Goal: Task Accomplishment & Management: Manage account settings

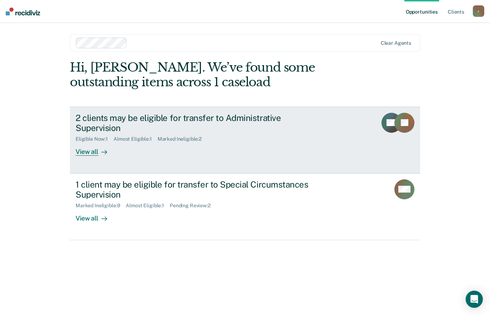
click at [300, 143] on div "2 clients may be eligible for transfer to Administrative Supervision Eligible N…" at bounding box center [210, 134] width 268 height 43
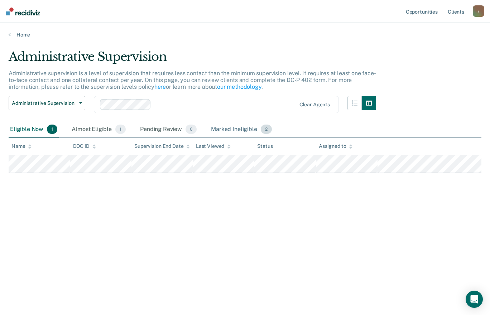
click at [221, 125] on div "Marked Ineligible 2" at bounding box center [241, 130] width 64 height 16
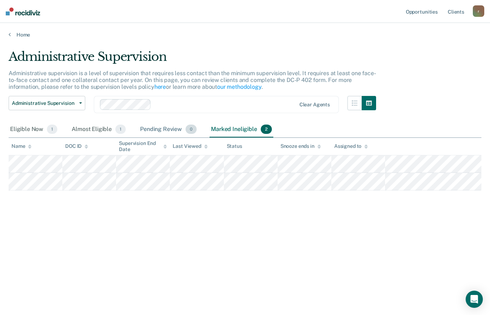
click at [167, 127] on div "Pending Review 0" at bounding box center [167, 130] width 59 height 16
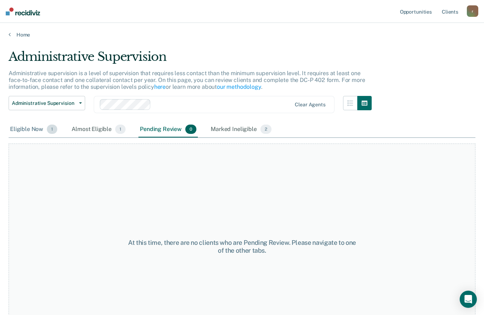
click at [47, 130] on span "1" at bounding box center [52, 129] width 10 height 9
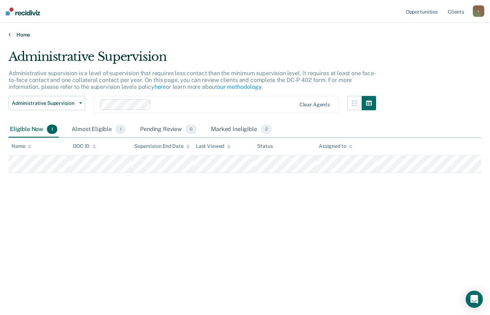
click at [23, 34] on link "Home" at bounding box center [245, 34] width 472 height 6
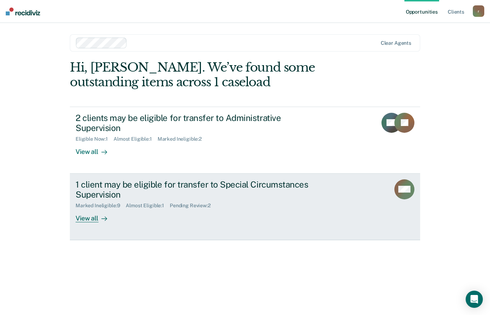
click at [156, 179] on div "1 client may be eligible for transfer to Special Circumstances Supervision" at bounding box center [201, 189] width 251 height 21
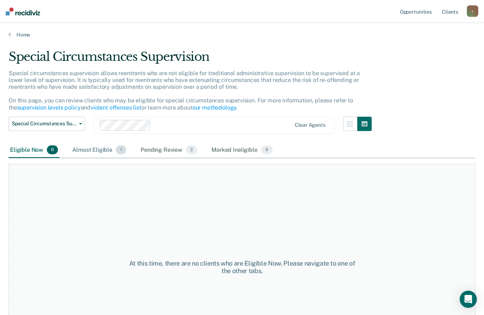
click at [120, 149] on span "1" at bounding box center [121, 149] width 10 height 9
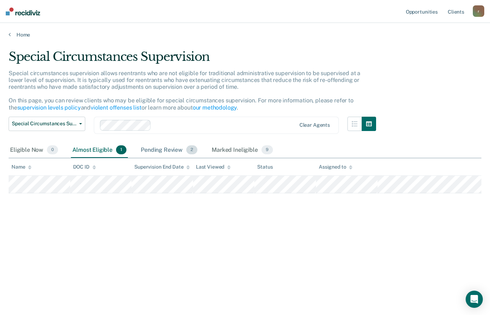
click at [191, 150] on span "2" at bounding box center [191, 149] width 11 height 9
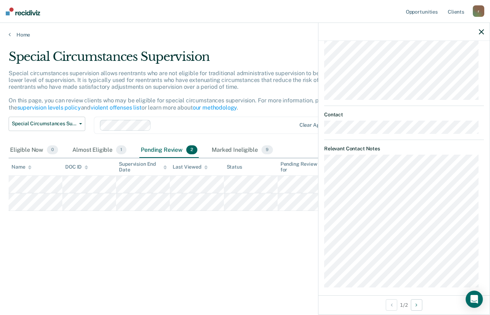
scroll to position [218, 0]
click at [417, 303] on icon "Next Opportunity" at bounding box center [416, 304] width 2 height 5
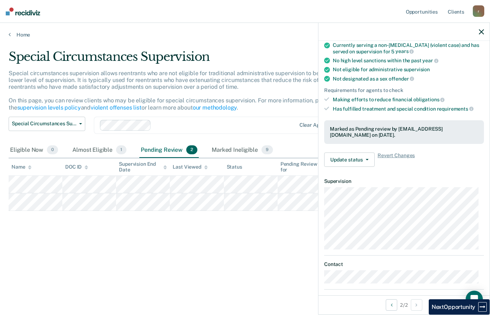
scroll to position [62, 0]
click at [368, 166] on button "Update status" at bounding box center [349, 160] width 50 height 14
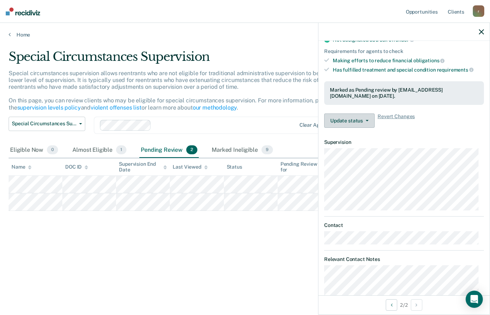
scroll to position [127, 0]
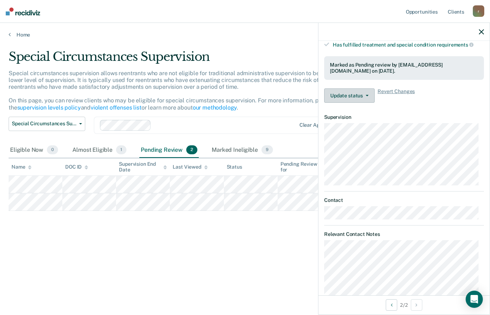
click at [272, 250] on div "Special Circumstances Supervision Special circumstances supervision allows reen…" at bounding box center [245, 155] width 472 height 212
click at [481, 32] on icon "button" at bounding box center [480, 31] width 5 height 5
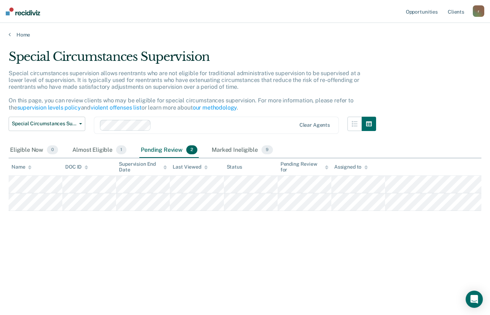
click at [27, 35] on link "Home" at bounding box center [245, 34] width 472 height 6
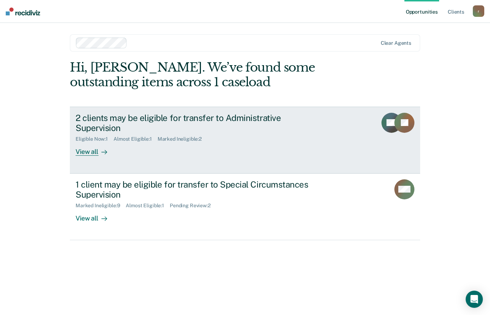
click at [331, 135] on div "2 clients may be eligible for transfer to Administrative Supervision Eligible N…" at bounding box center [210, 134] width 268 height 43
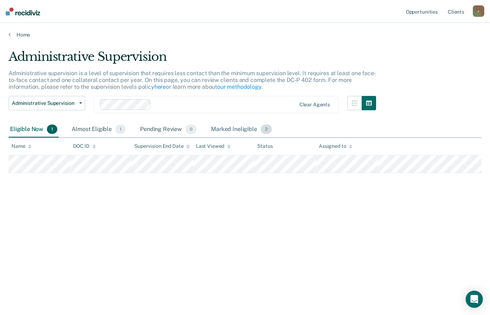
click at [252, 127] on div "Marked Ineligible 2" at bounding box center [241, 130] width 64 height 16
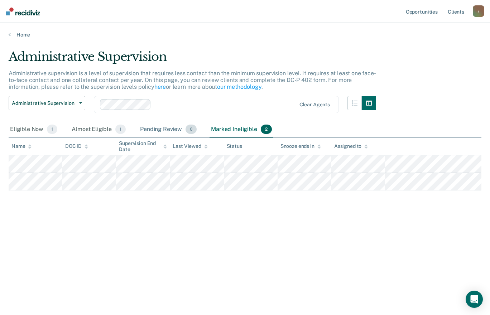
click at [177, 132] on div "Pending Review 0" at bounding box center [167, 130] width 59 height 16
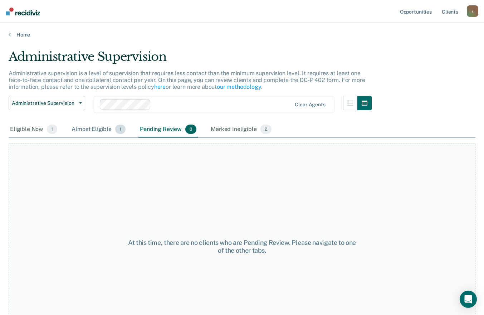
click at [115, 129] on span "1" at bounding box center [120, 129] width 10 height 9
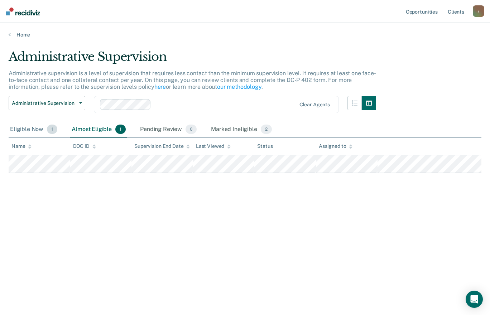
click at [29, 127] on div "Eligible Now 1" at bounding box center [34, 130] width 50 height 16
click at [22, 33] on link "Home" at bounding box center [245, 34] width 472 height 6
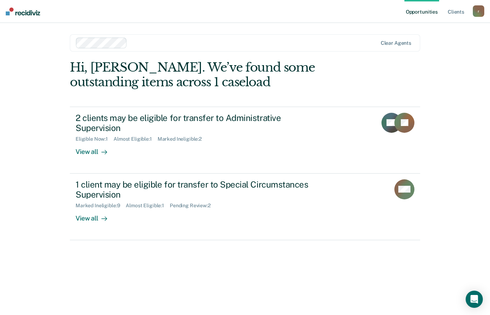
click at [307, 200] on div "Marked Ineligible : 9 Almost Eligible : 1 Pending Review : 2" at bounding box center [201, 204] width 251 height 9
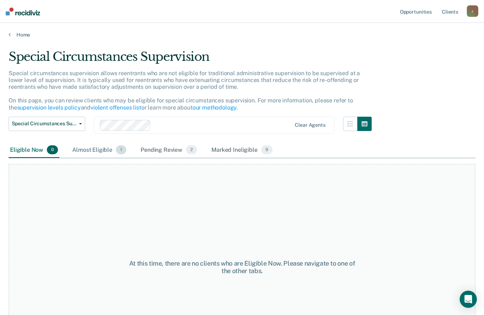
click at [118, 150] on span "1" at bounding box center [121, 149] width 10 height 9
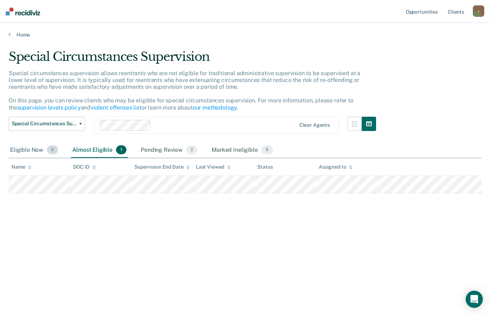
click at [49, 152] on span "0" at bounding box center [52, 149] width 11 height 9
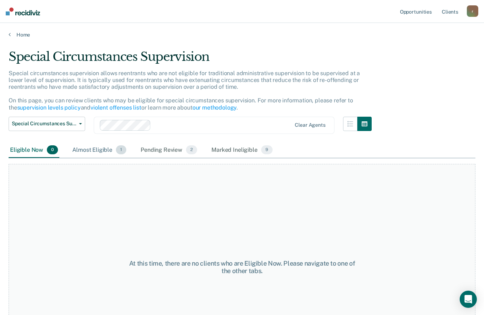
click at [109, 155] on div "Almost Eligible 1" at bounding box center [99, 150] width 57 height 16
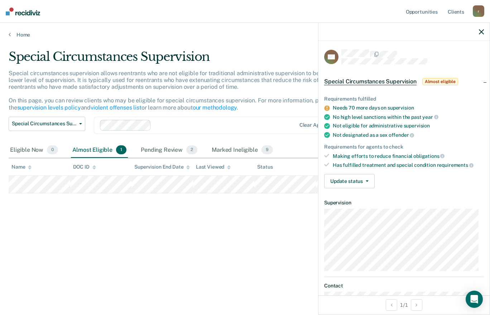
click at [371, 176] on button "Update status" at bounding box center [349, 181] width 50 height 14
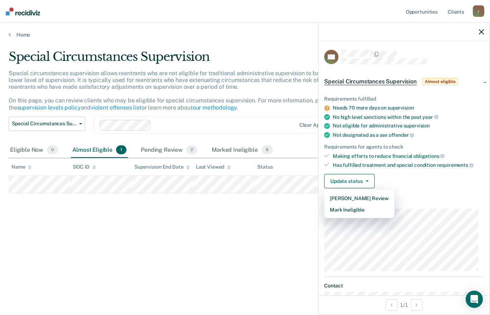
click at [426, 191] on div "Requirements fulfilled Needs 70 more days on supervision No high level sanction…" at bounding box center [403, 139] width 171 height 110
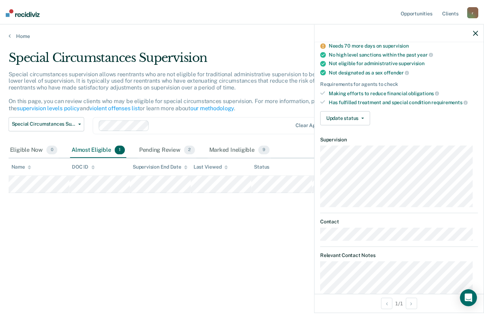
scroll to position [112, 0]
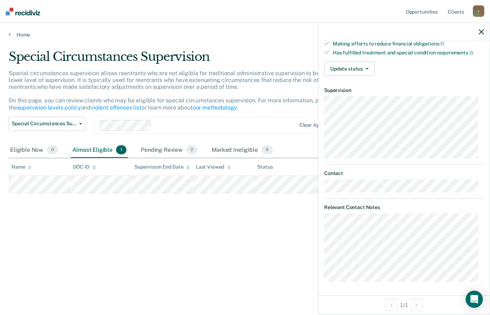
click at [481, 30] on icon "button" at bounding box center [480, 31] width 5 height 5
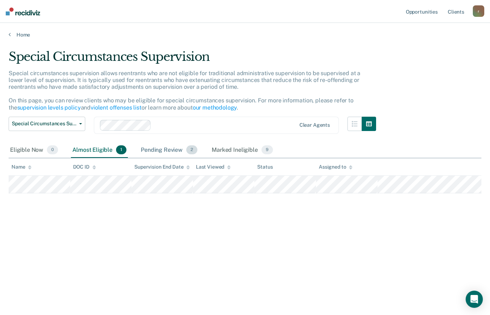
click at [177, 151] on div "Pending Review 2" at bounding box center [168, 150] width 59 height 16
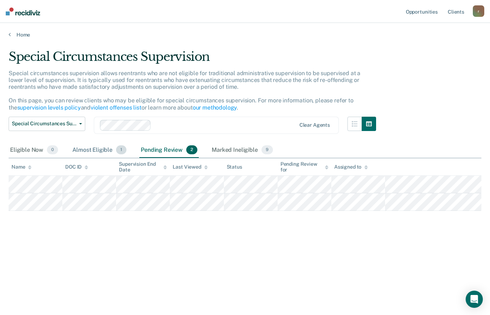
click at [94, 149] on div "Almost Eligible 1" at bounding box center [99, 150] width 57 height 16
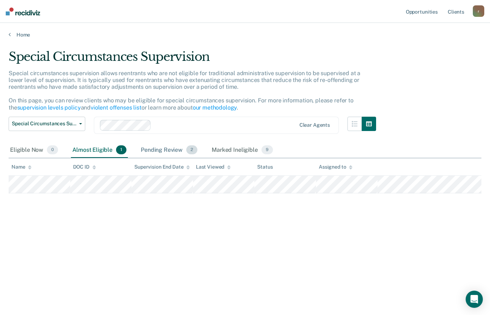
click at [172, 148] on div "Pending Review 2" at bounding box center [168, 150] width 59 height 16
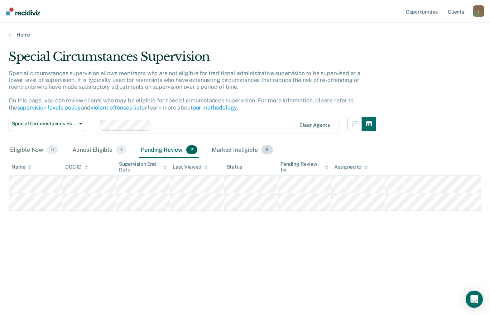
click at [242, 157] on div "Marked Ineligible 9" at bounding box center [242, 150] width 64 height 16
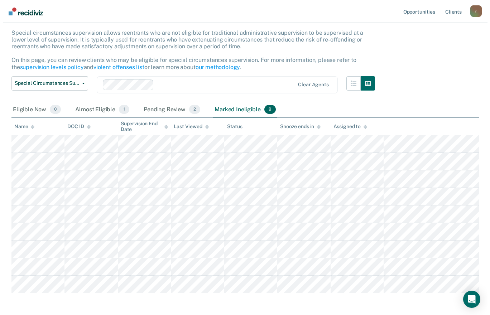
scroll to position [0, 0]
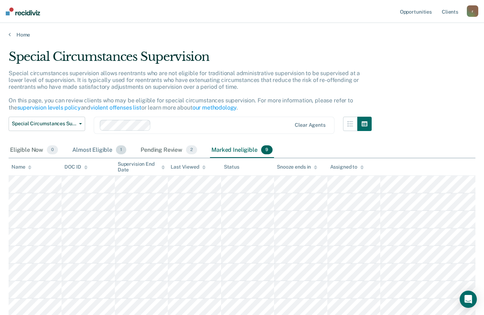
click at [82, 149] on div "Almost Eligible 1" at bounding box center [99, 150] width 57 height 16
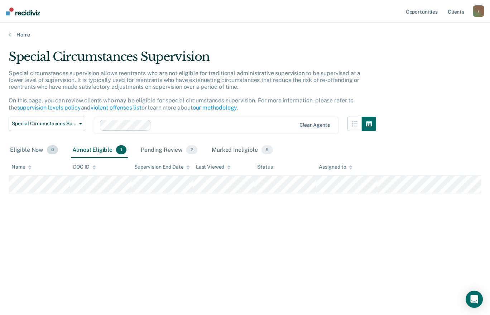
click at [29, 155] on div "Eligible Now 0" at bounding box center [34, 150] width 51 height 16
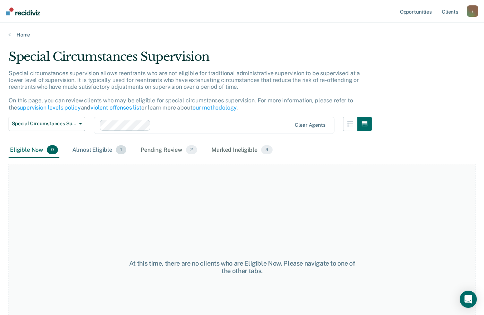
click at [108, 155] on div "Almost Eligible 1" at bounding box center [99, 150] width 57 height 16
